Goal: Information Seeking & Learning: Learn about a topic

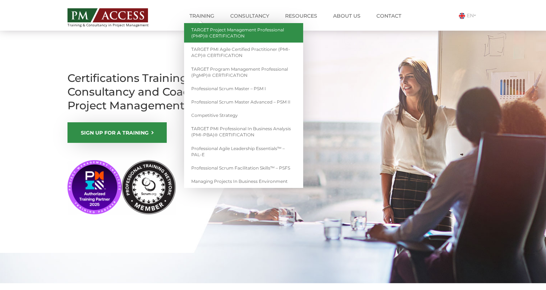
click at [233, 35] on link "TARGET Project Management Professional (PMP)® CERTIFICATION" at bounding box center [243, 32] width 119 height 19
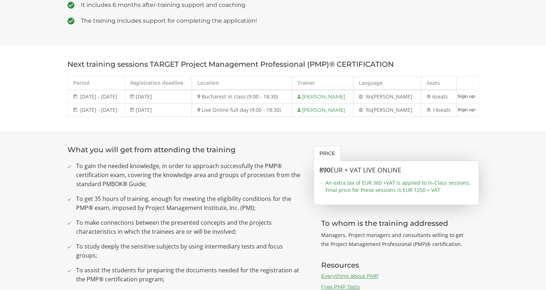
scroll to position [289, 0]
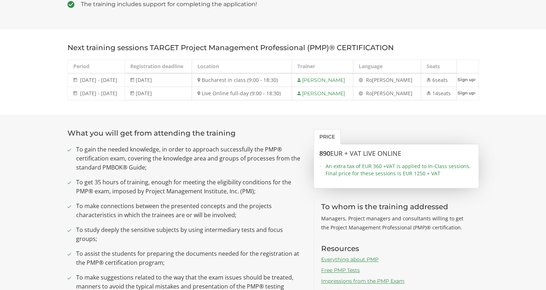
click at [333, 156] on span "EUR + VAT LIVE ONLINE" at bounding box center [365, 153] width 71 height 9
click at [334, 153] on span "EUR + VAT LIVE ONLINE" at bounding box center [365, 153] width 71 height 9
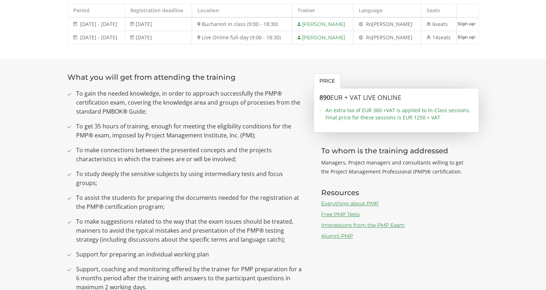
scroll to position [361, 0]
